Goal: Obtain resource: Obtain resource

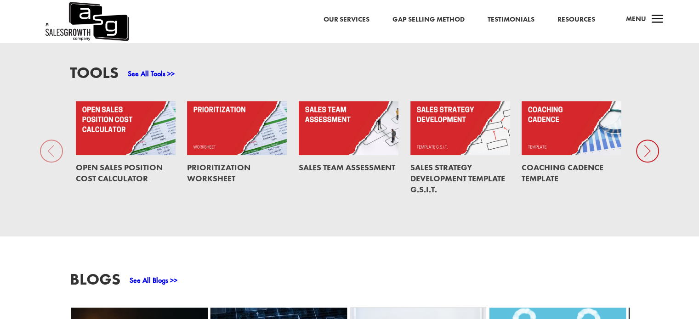
scroll to position [672, 0]
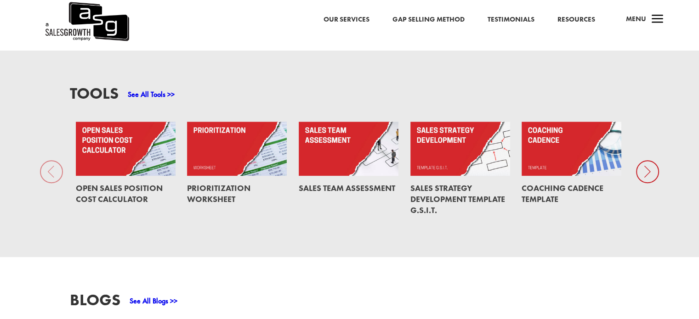
click at [698, 137] on html "Our Services Gap Selling Method Testimonials Resources a Menu Our Services Gap …" at bounding box center [349, 186] width 699 height 1716
click at [649, 160] on icon at bounding box center [647, 171] width 23 height 23
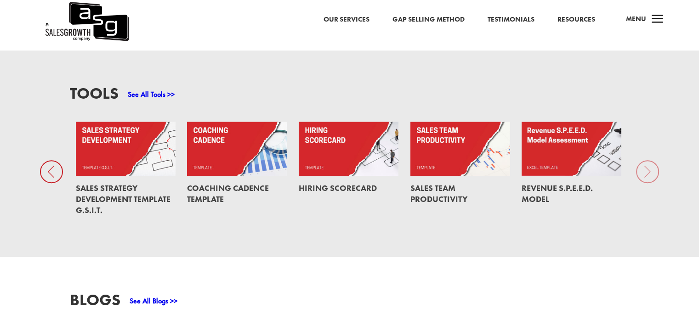
click at [647, 161] on div "Tools See All Tools >> Open Sales Position Cost Calculator Prioritization Works…" at bounding box center [349, 154] width 699 height 207
click at [646, 162] on div "Tools See All Tools >> Open Sales Position Cost Calculator Prioritization Works…" at bounding box center [349, 154] width 699 height 207
click at [154, 90] on link "See All Tools >>" at bounding box center [151, 95] width 47 height 10
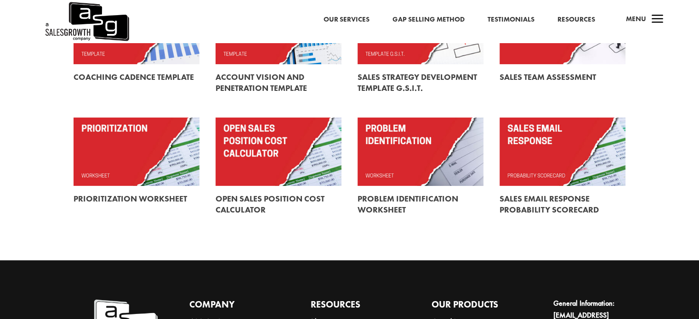
scroll to position [310, 0]
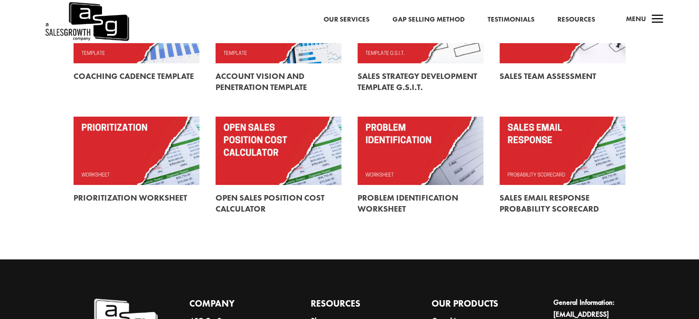
click at [398, 192] on link at bounding box center [421, 203] width 126 height 37
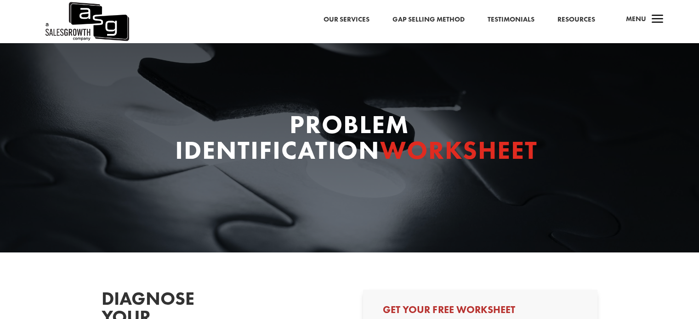
select select "Other"
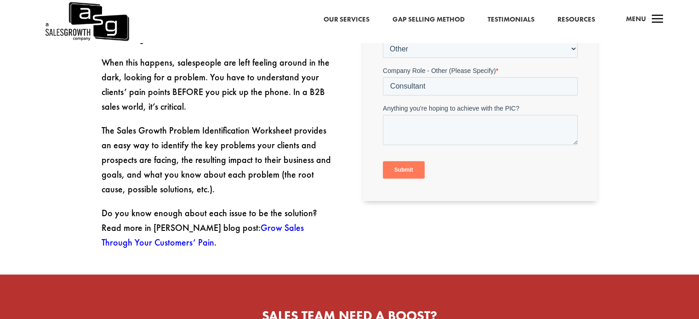
scroll to position [411, 0]
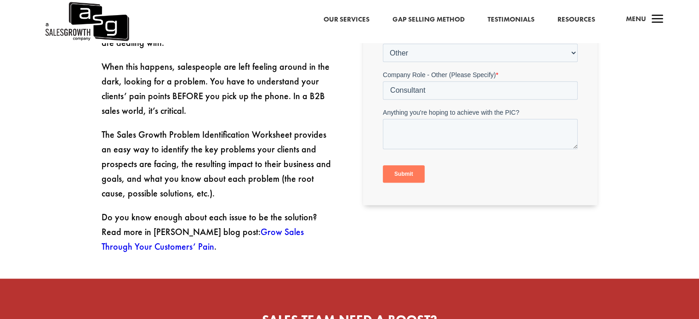
click at [408, 176] on input "Submit" at bounding box center [404, 174] width 42 height 17
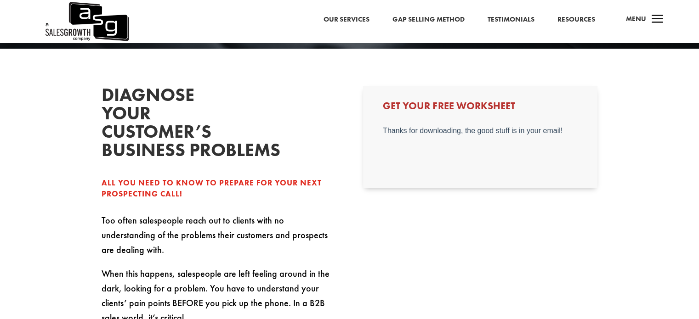
scroll to position [200, 0]
